Goal: Go to known website: Access a specific website the user already knows

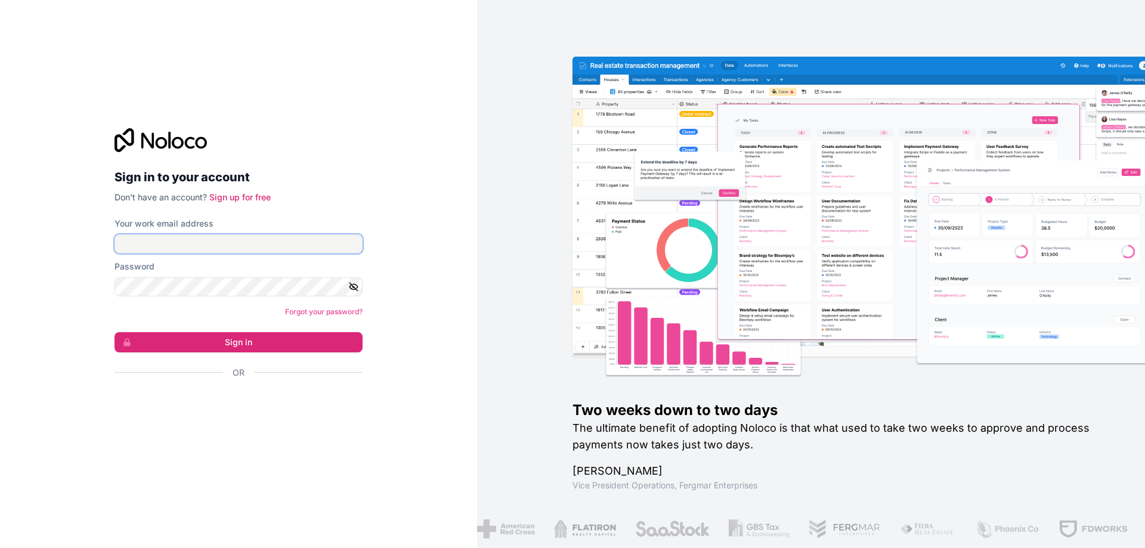
click at [169, 249] on input "Your work email address" at bounding box center [238, 243] width 248 height 19
click at [164, 243] on input "Your work email address" at bounding box center [238, 243] width 248 height 19
paste input "[EMAIL_ADDRESS][DOMAIN_NAME]"
type input "[EMAIL_ADDRESS][DOMAIN_NAME]"
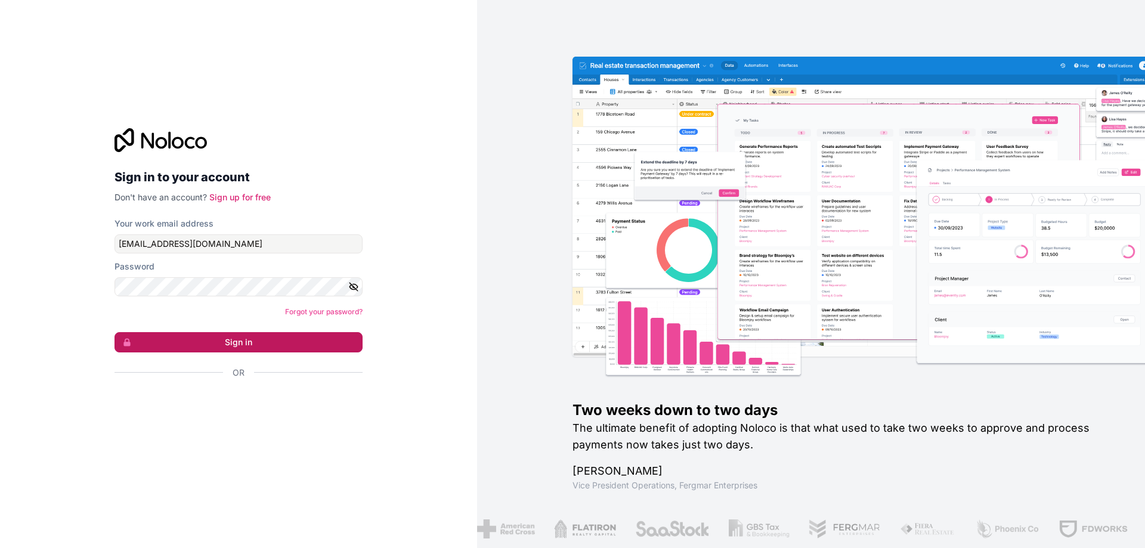
click at [185, 336] on button "Sign in" at bounding box center [238, 342] width 248 height 20
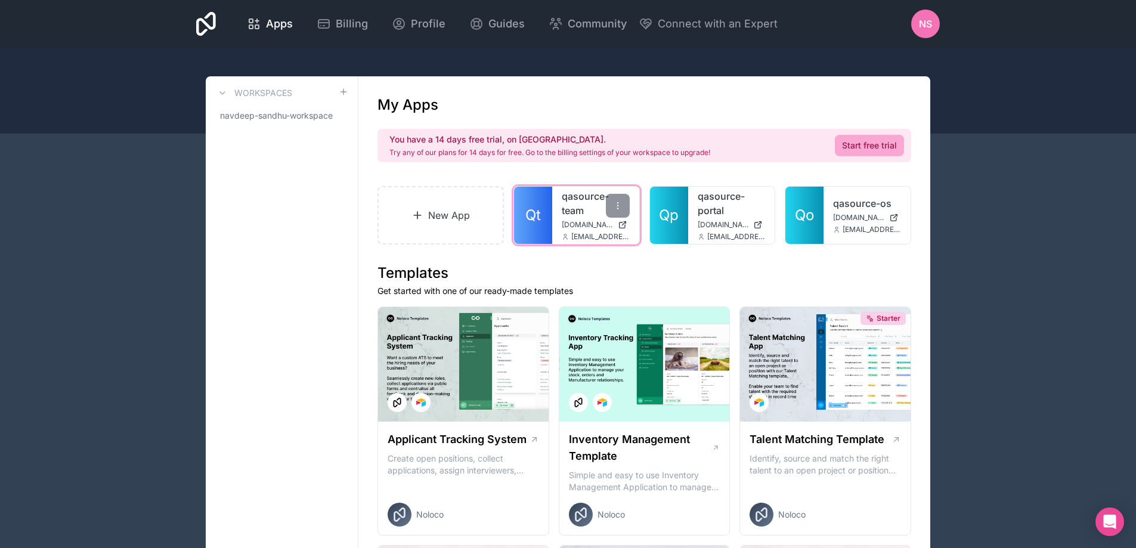
click at [590, 216] on link "qasource-team" at bounding box center [596, 203] width 68 height 29
